Goal: Information Seeking & Learning: Check status

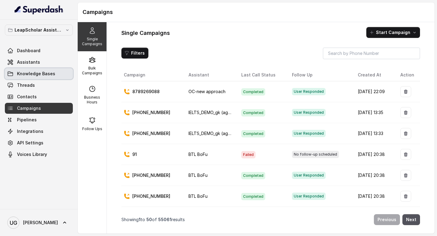
click at [57, 76] on link "Knowledge Bases" at bounding box center [39, 73] width 68 height 11
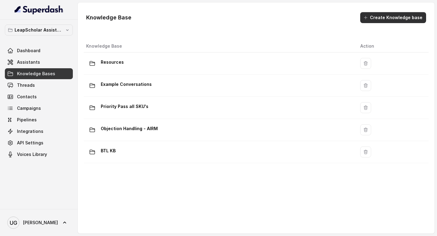
click at [405, 16] on button "Create Knowledge base" at bounding box center [393, 17] width 66 height 11
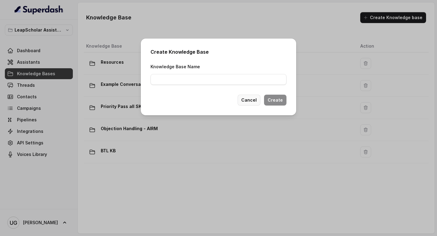
click at [253, 100] on button "Cancel" at bounding box center [249, 100] width 23 height 11
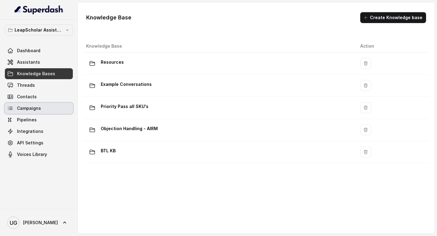
click at [41, 109] on link "Campaigns" at bounding box center [39, 108] width 68 height 11
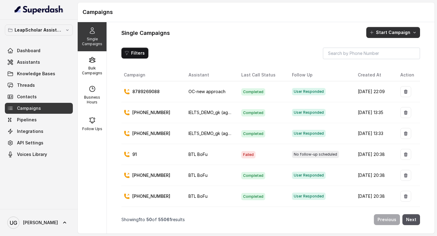
click at [385, 34] on button "Start Campaign" at bounding box center [393, 32] width 54 height 11
click at [386, 59] on div "Call" at bounding box center [384, 59] width 29 height 6
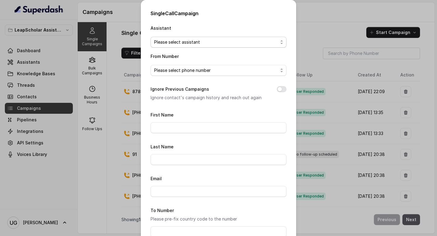
click at [200, 40] on span "Please select assistant" at bounding box center [216, 42] width 124 height 7
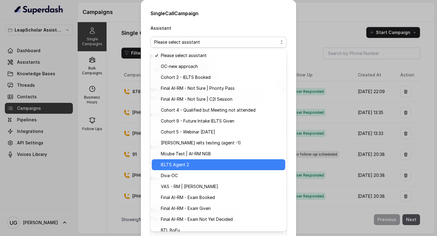
scroll to position [38, 0]
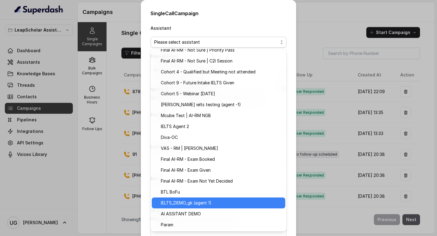
click at [210, 202] on span "IELTS_DEMO_gk (agent 1)" at bounding box center [221, 202] width 121 height 7
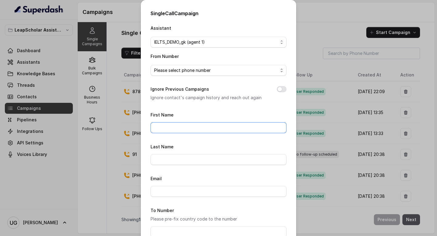
click at [201, 125] on input "First Name" at bounding box center [219, 127] width 136 height 11
type input "[PERSON_NAME]"
click at [192, 159] on input "Last Name" at bounding box center [219, 159] width 136 height 11
type input "Garg"
click at [188, 195] on input "Email" at bounding box center [219, 191] width 136 height 11
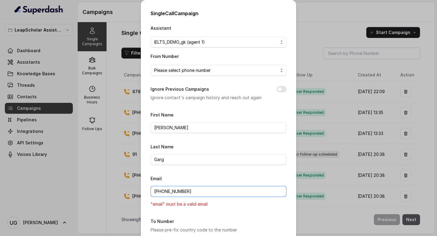
type input "[PHONE_NUMBER]"
click at [178, 192] on input "[PHONE_NUMBER]" at bounding box center [219, 191] width 136 height 11
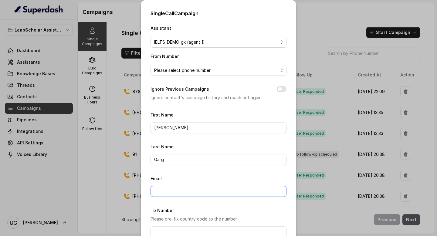
scroll to position [49, 0]
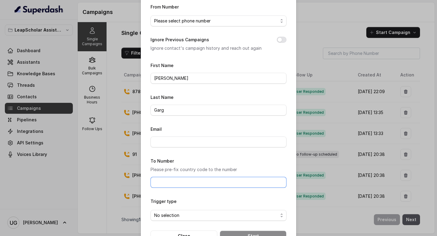
click at [185, 184] on input "To Number" at bounding box center [219, 182] width 136 height 11
paste input "[PHONE_NUMBER]"
click at [202, 209] on div "Trigger type No selection" at bounding box center [219, 209] width 136 height 23
click at [201, 214] on span "No selection" at bounding box center [216, 215] width 124 height 7
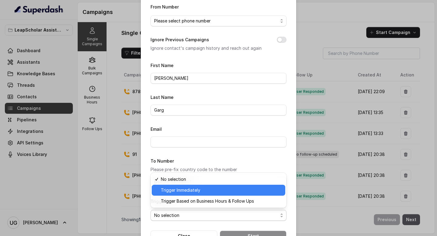
click at [211, 189] on span "Trigger Immediately" at bounding box center [221, 190] width 121 height 7
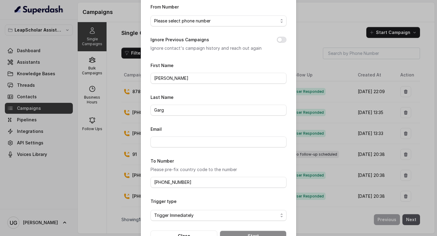
scroll to position [68, 0]
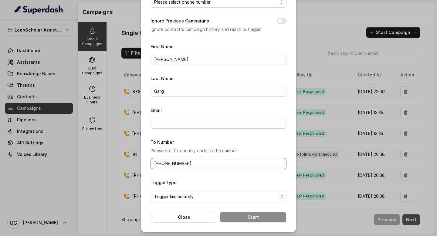
click at [161, 164] on input "[PHONE_NUMBER]" at bounding box center [219, 163] width 136 height 11
type input "9813035040"
click at [243, 203] on form "First Name [PERSON_NAME] Last Name [PERSON_NAME] Email To Number Please pre-fix…" at bounding box center [219, 133] width 136 height 180
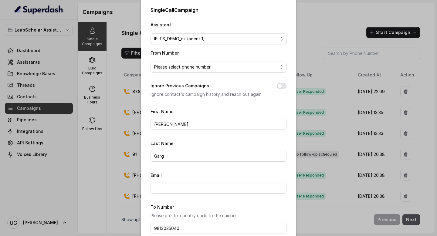
scroll to position [0, 0]
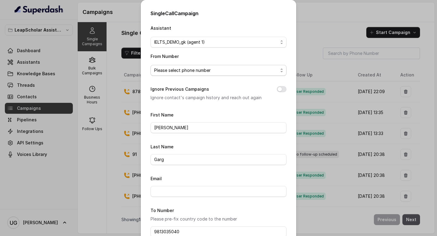
click at [253, 72] on span "Please select phone number" at bounding box center [216, 70] width 124 height 7
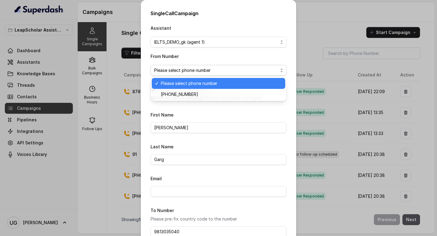
click at [234, 91] on span "[PHONE_NUMBER]" at bounding box center [221, 94] width 121 height 7
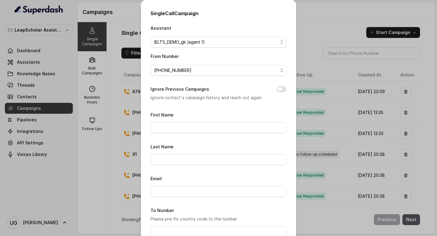
scroll to position [68, 0]
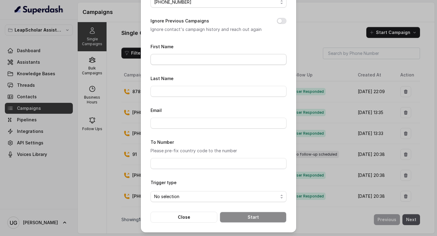
click at [197, 52] on div "First Name" at bounding box center [219, 54] width 136 height 22
click at [194, 58] on input "First Name" at bounding box center [219, 59] width 136 height 11
type input "[PERSON_NAME]"
click at [190, 86] on input "Last Name" at bounding box center [219, 91] width 136 height 11
type input "Garg"
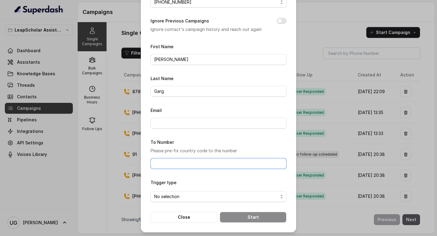
click at [179, 159] on input "To Number" at bounding box center [219, 163] width 136 height 11
click at [155, 162] on input "9813035040" at bounding box center [219, 163] width 136 height 11
type input "[PHONE_NUMBER]"
click at [268, 173] on form "First Name [PERSON_NAME] Last Name [PERSON_NAME] Email To Number Please pre-fix…" at bounding box center [219, 133] width 136 height 180
click at [243, 200] on span "No selection" at bounding box center [219, 196] width 136 height 11
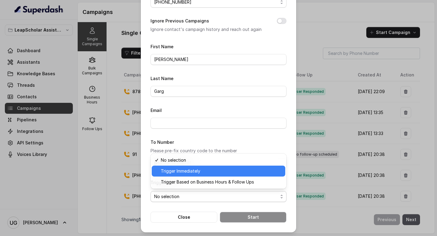
click at [240, 173] on span "Trigger Immediately" at bounding box center [221, 171] width 121 height 7
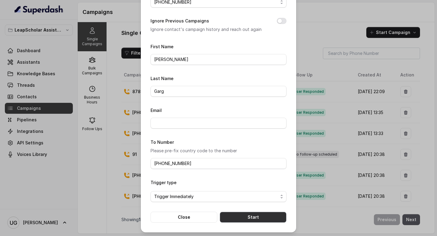
click at [261, 213] on button "Start" at bounding box center [253, 217] width 67 height 11
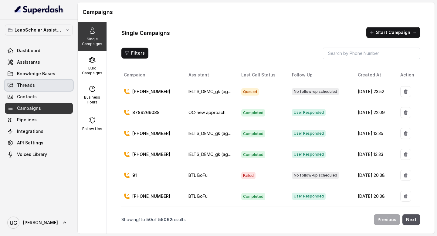
click at [44, 83] on link "Threads" at bounding box center [39, 85] width 68 height 11
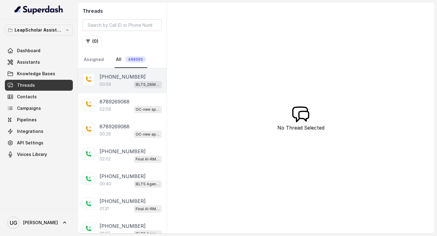
click at [121, 86] on div "00:59 IELTS_DEMO_gk (agent 1)" at bounding box center [131, 84] width 62 height 8
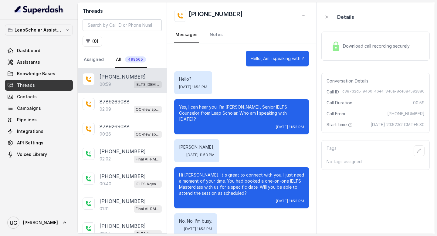
scroll to position [196, 0]
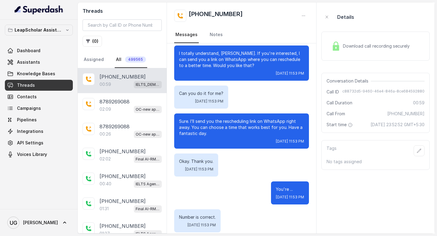
click at [356, 45] on span "Download call recording securely" at bounding box center [377, 46] width 69 height 6
click at [345, 47] on span "Download call recording securely" at bounding box center [377, 46] width 69 height 6
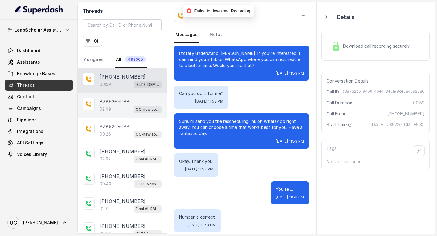
click at [113, 103] on p "8789269088" at bounding box center [115, 101] width 30 height 7
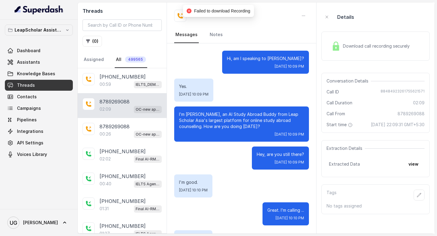
scroll to position [457, 0]
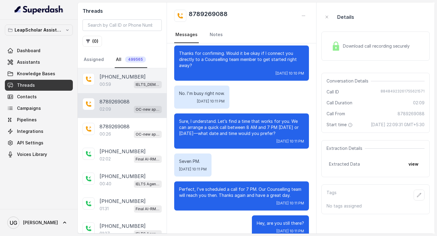
click at [121, 82] on div "00:59 IELTS_DEMO_gk (agent 1)" at bounding box center [131, 84] width 62 height 8
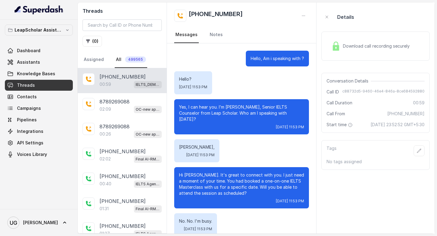
click at [346, 44] on span "Download call recording securely" at bounding box center [377, 46] width 69 height 6
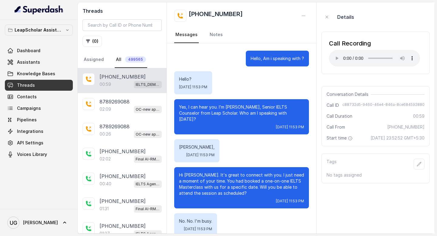
click at [93, 41] on button "( 0 )" at bounding box center [92, 41] width 19 height 11
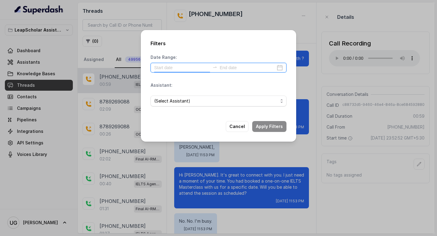
click at [182, 67] on input at bounding box center [182, 67] width 56 height 7
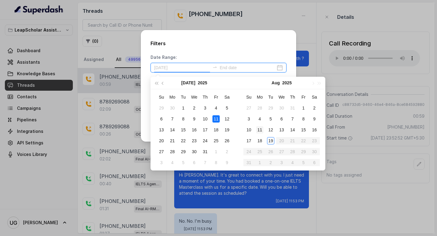
type input "[DATE]"
click at [271, 139] on div "19" at bounding box center [270, 140] width 7 height 7
type input "[DATE]"
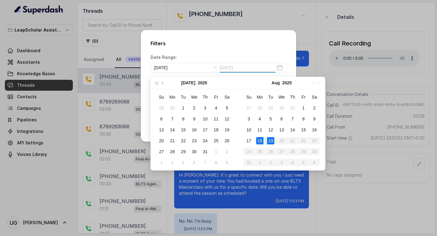
click at [263, 138] on div "18" at bounding box center [259, 140] width 7 height 7
type input "[DATE]"
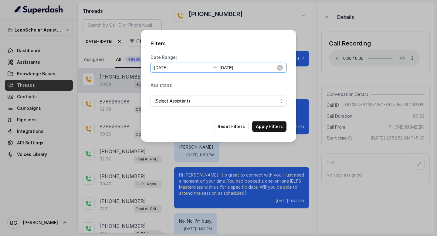
click at [247, 70] on input "[DATE]" at bounding box center [248, 67] width 56 height 7
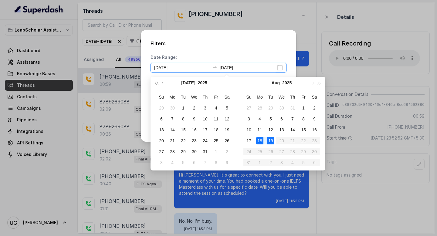
type input "[DATE]"
click at [261, 142] on div "18" at bounding box center [259, 140] width 7 height 7
type input "[DATE]"
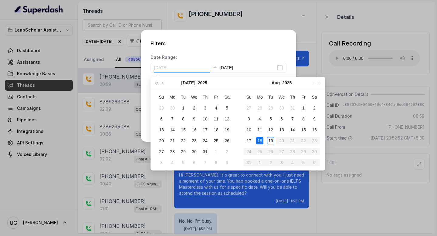
click at [258, 139] on div "18" at bounding box center [259, 140] width 7 height 7
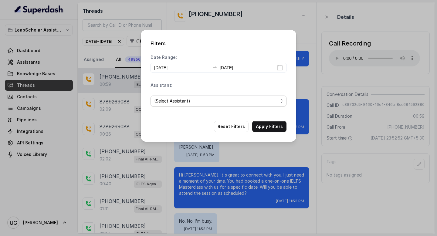
click at [204, 102] on span "(Select Assistant)" at bounding box center [216, 100] width 124 height 7
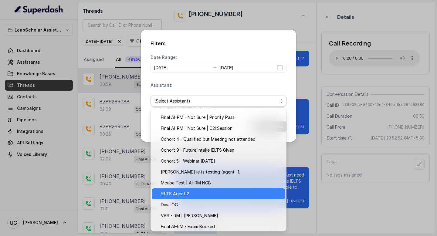
scroll to position [97, 0]
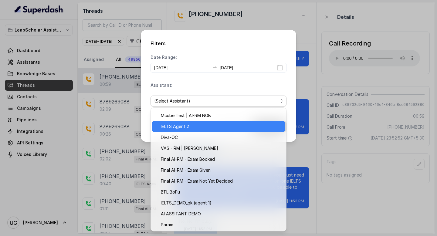
click at [201, 128] on span "IELTS Agent 2" at bounding box center [221, 126] width 121 height 7
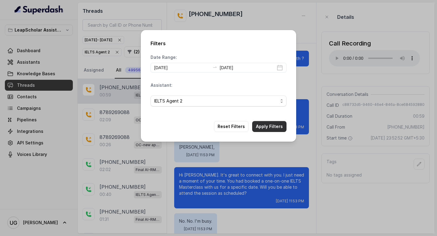
click at [277, 126] on button "Apply Filters" at bounding box center [269, 126] width 34 height 11
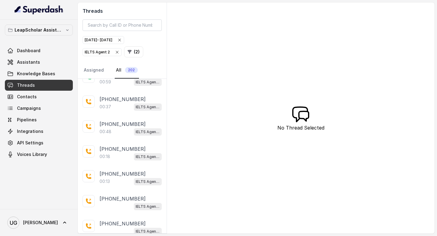
scroll to position [1099, 0]
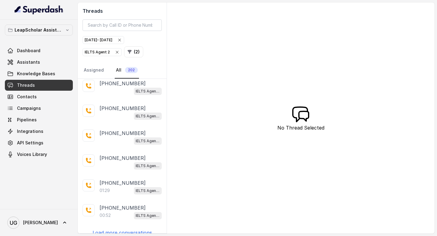
click at [116, 229] on p "Load more conversations" at bounding box center [122, 232] width 59 height 7
click at [136, 229] on p "Load more conversations" at bounding box center [122, 232] width 59 height 7
click at [132, 229] on p "Load more conversations" at bounding box center [122, 232] width 59 height 7
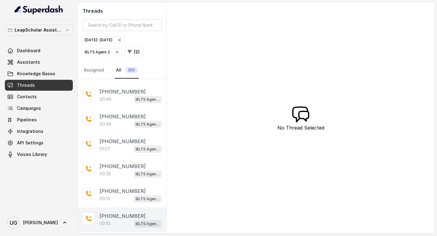
scroll to position [2488, 0]
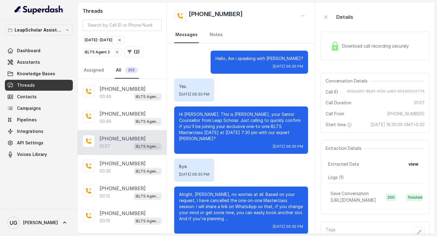
click at [362, 49] on span "Download call recording securely" at bounding box center [376, 46] width 69 height 6
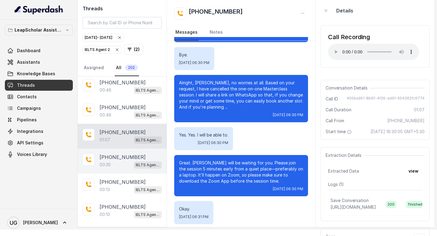
scroll to position [2413, 0]
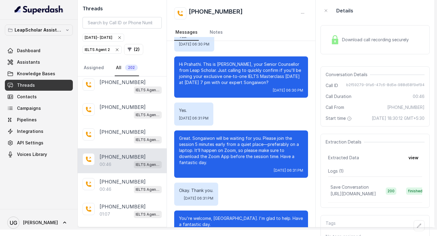
scroll to position [42, 0]
